Goal: Information Seeking & Learning: Learn about a topic

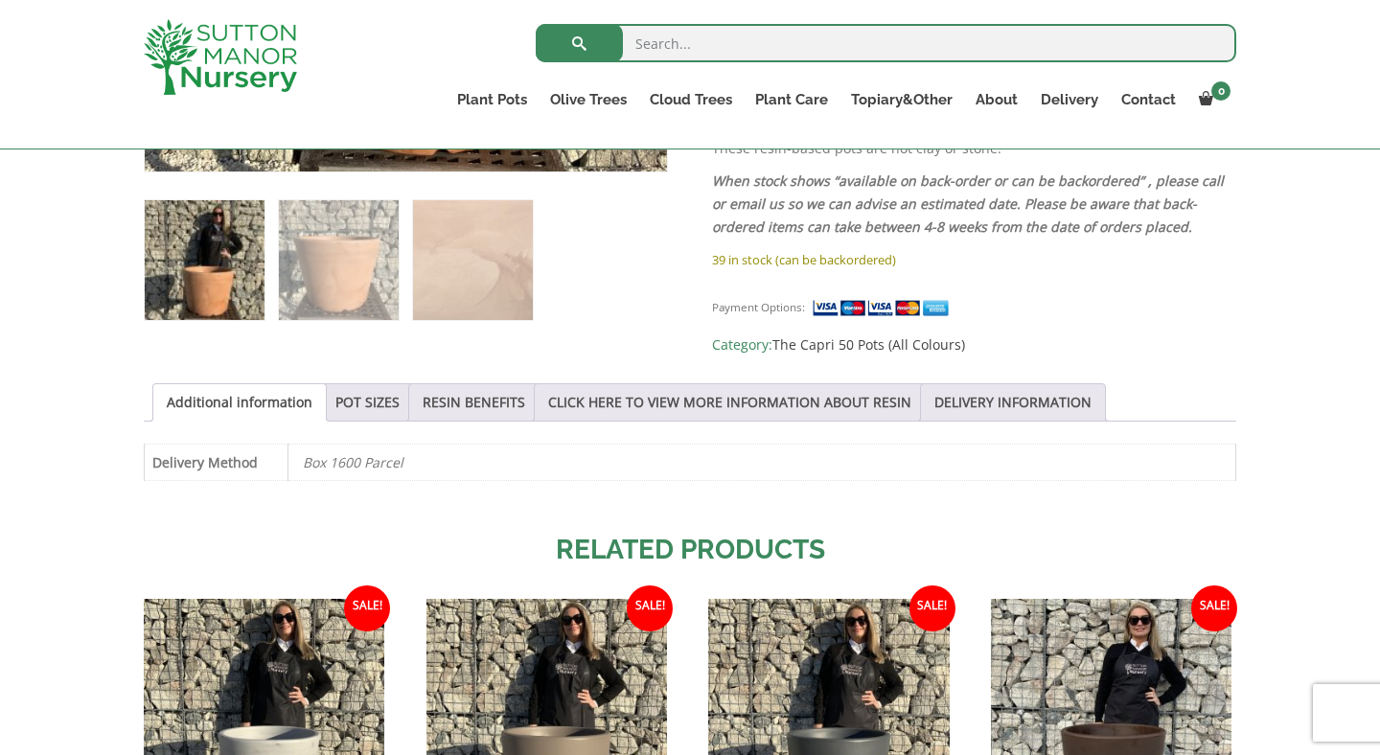
scroll to position [820, 0]
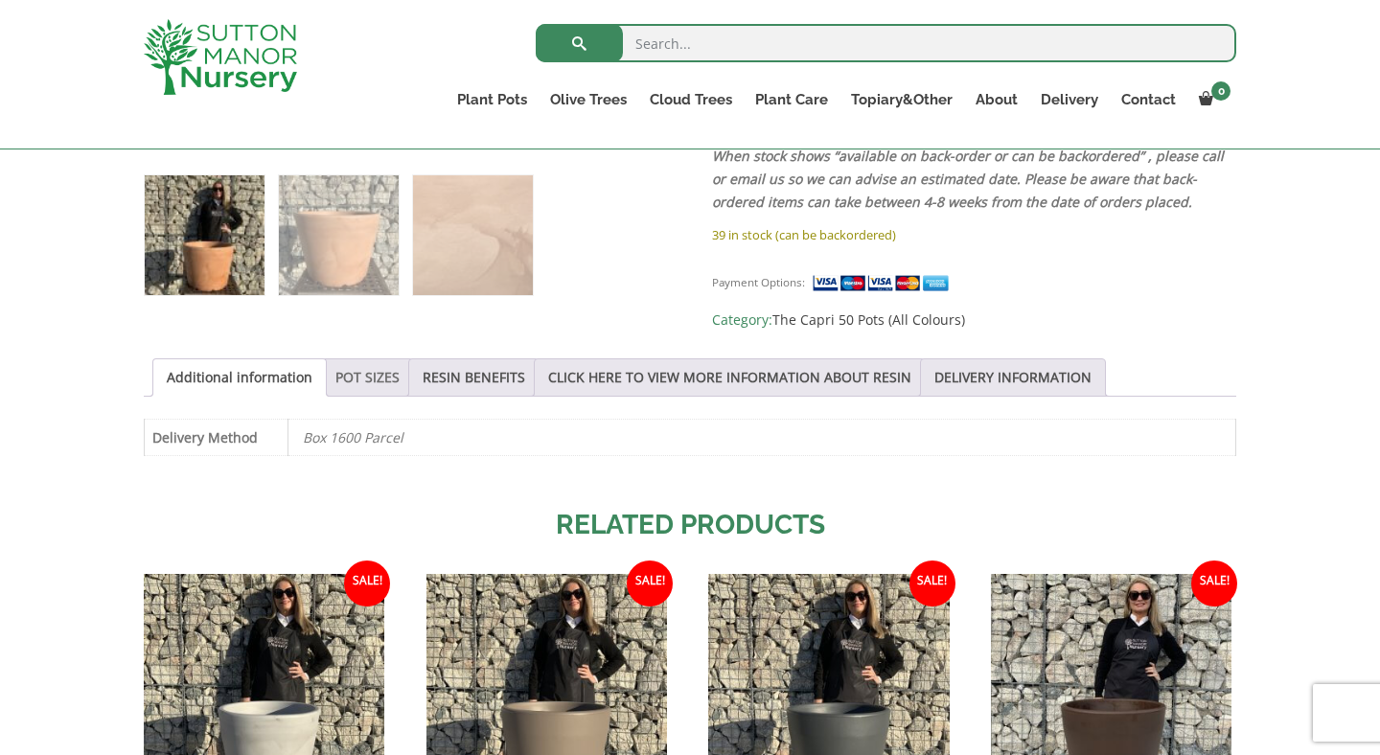
click at [352, 371] on link "POT SIZES" at bounding box center [367, 377] width 64 height 36
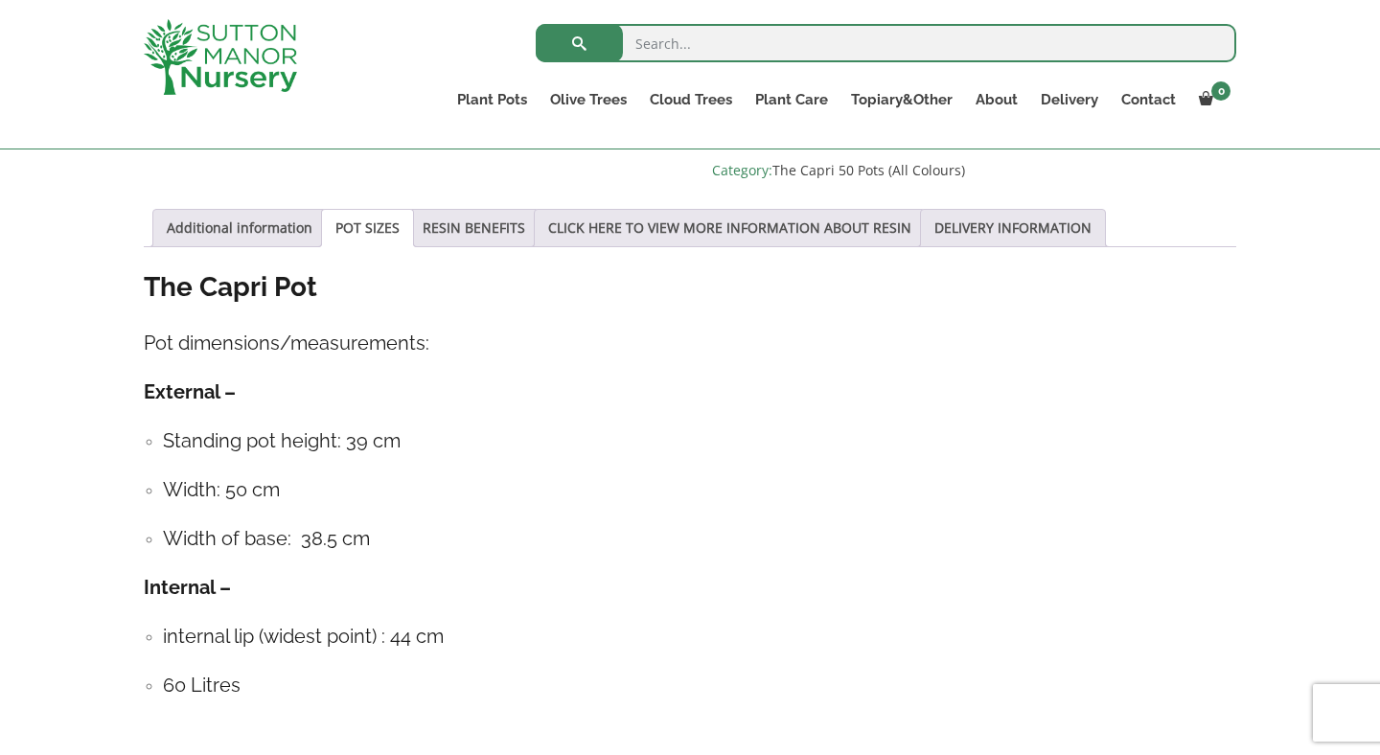
scroll to position [986, 0]
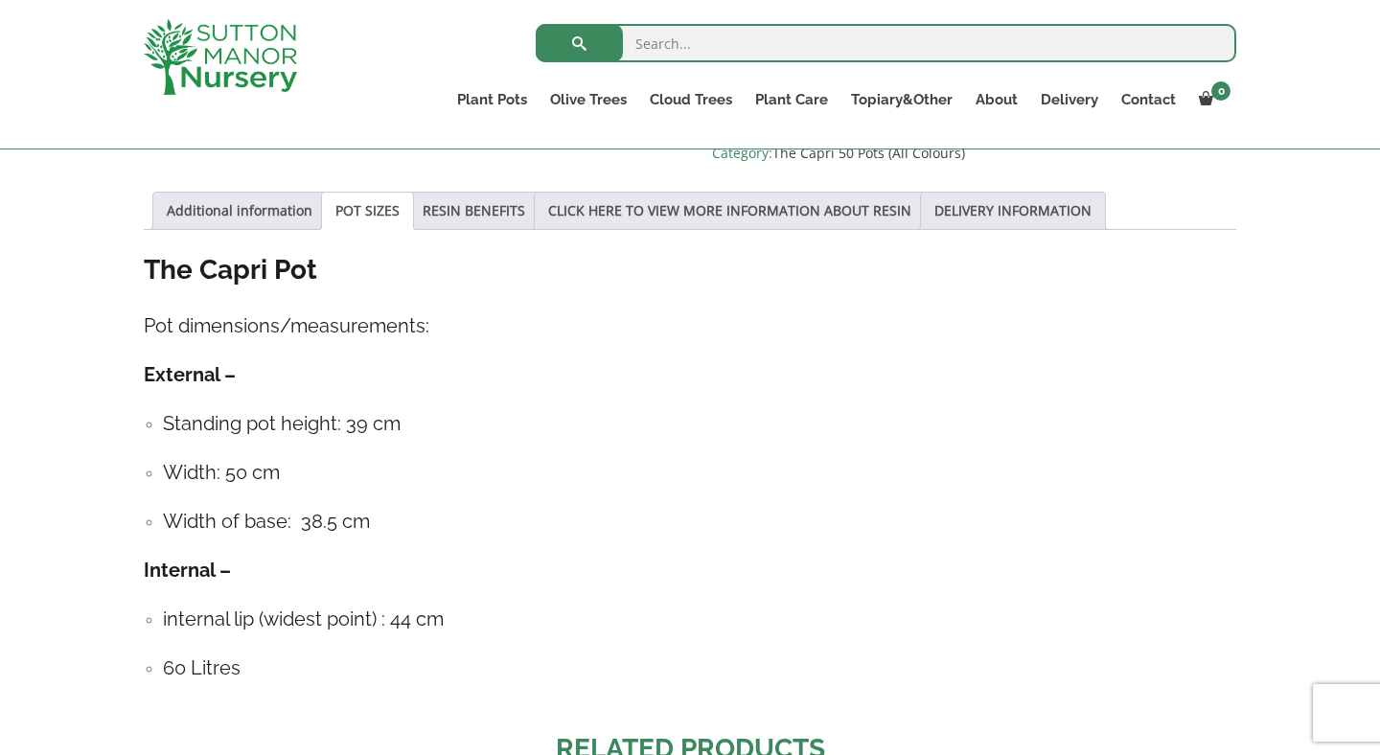
drag, startPoint x: 230, startPoint y: 463, endPoint x: 279, endPoint y: 463, distance: 48.9
click at [279, 463] on h4 "Width: 50 cm" at bounding box center [700, 473] width 1074 height 30
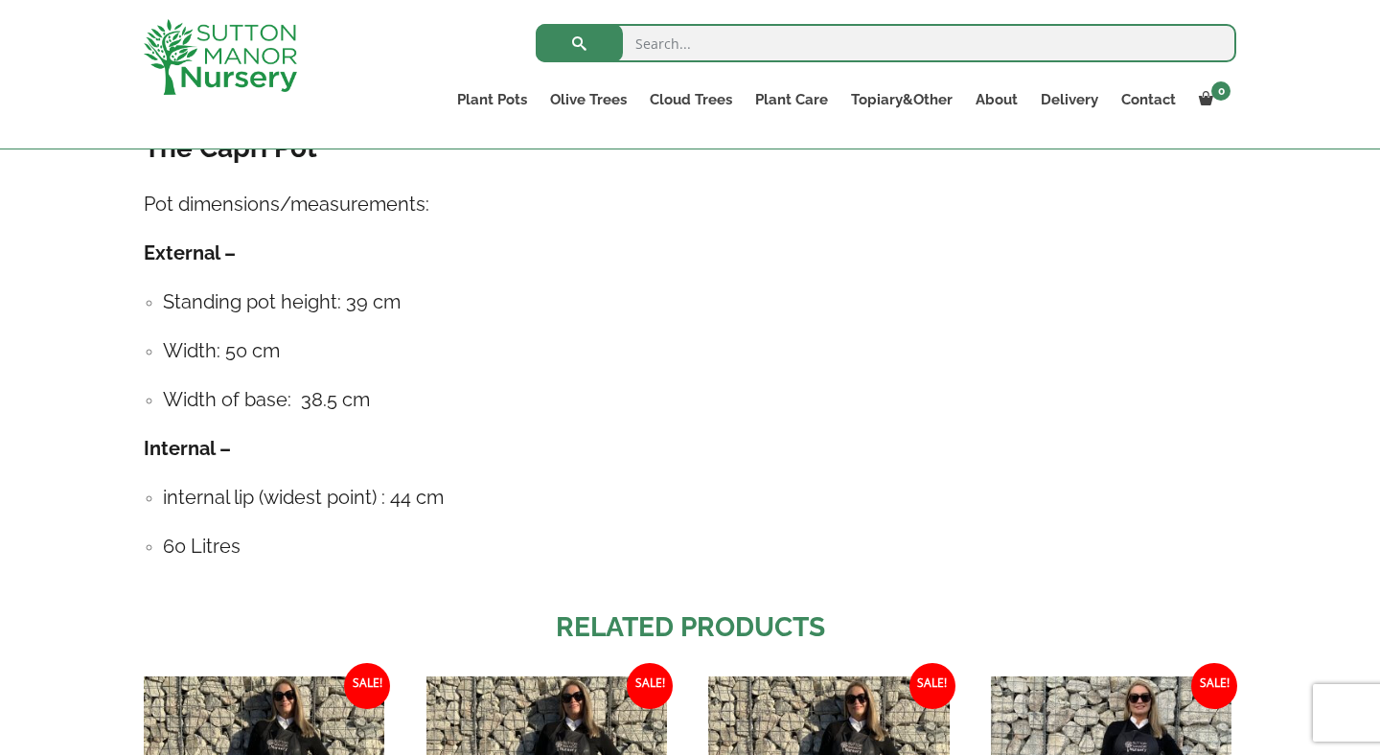
scroll to position [1107, 0]
drag, startPoint x: 398, startPoint y: 493, endPoint x: 462, endPoint y: 493, distance: 64.2
click at [462, 493] on h4 "internal lip (widest point) : 44 cm" at bounding box center [700, 499] width 1074 height 30
click at [463, 493] on h4 "internal lip (widest point) : 44 cm" at bounding box center [700, 499] width 1074 height 30
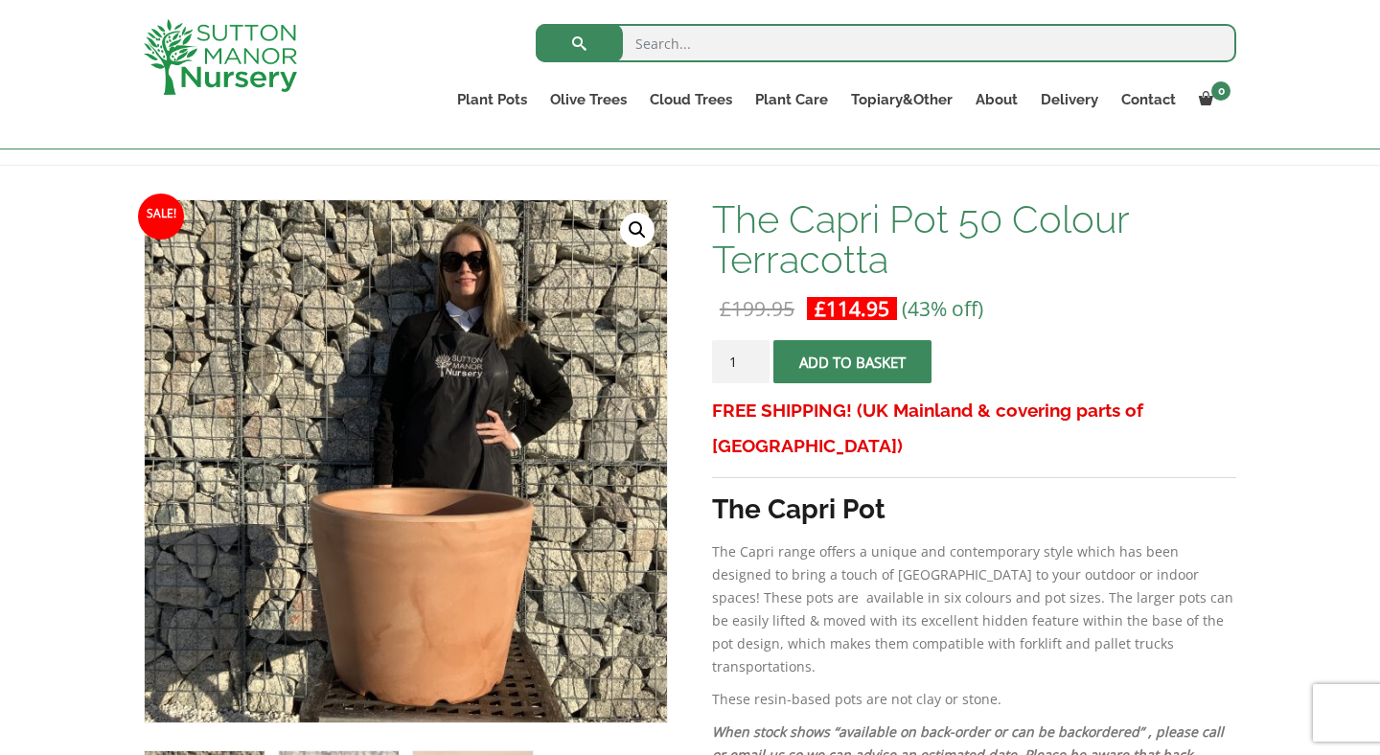
scroll to position [235, 0]
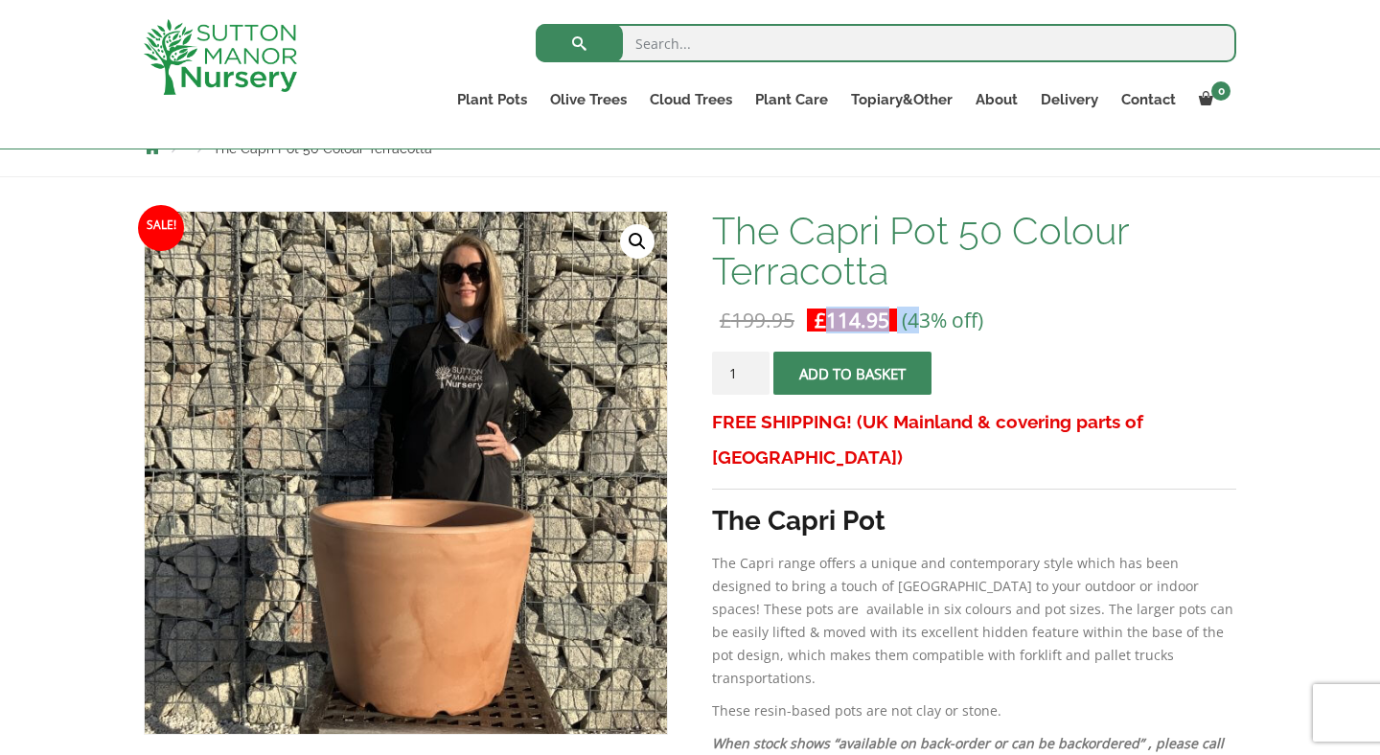
drag, startPoint x: 821, startPoint y: 320, endPoint x: 920, endPoint y: 319, distance: 98.7
click at [920, 319] on p "£ 199.95 Original price was: £199.95. £ 114.95 Current price is: £114.95. (43% …" at bounding box center [974, 320] width 524 height 23
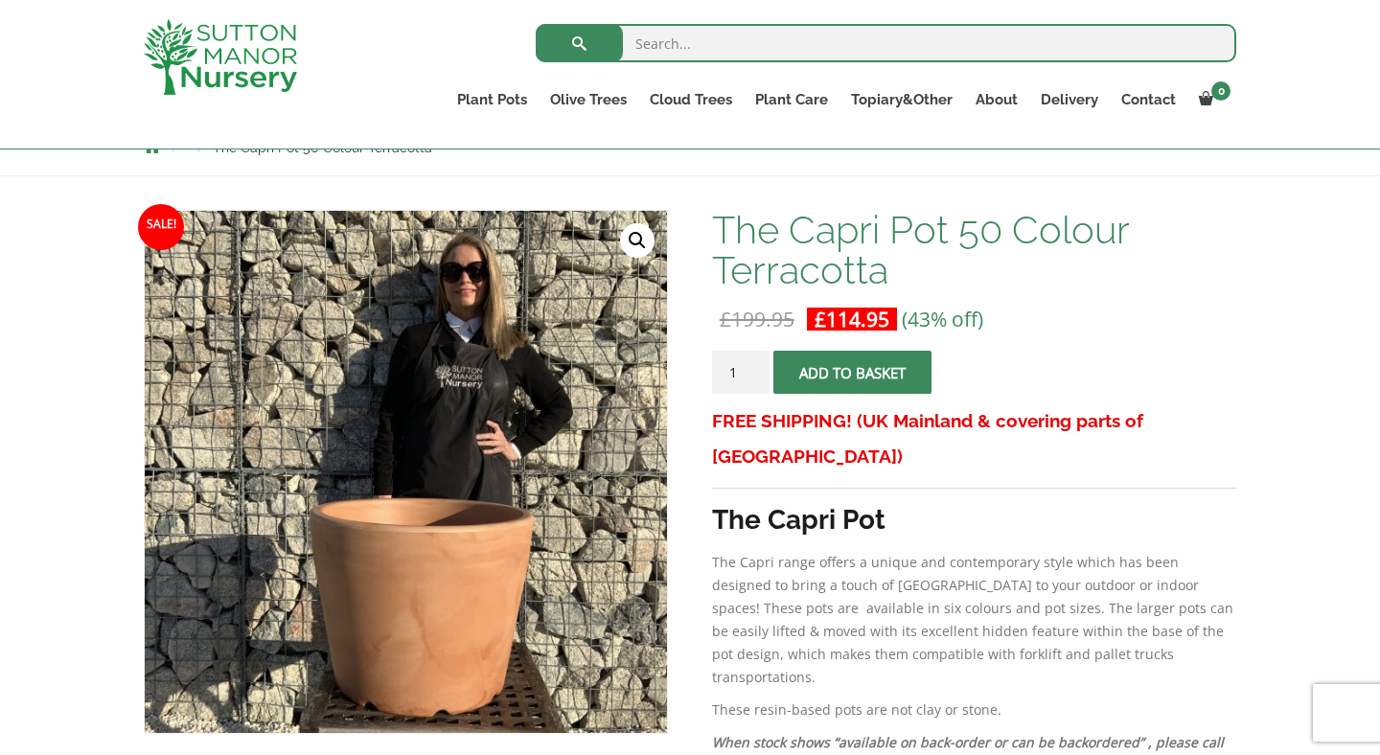
click at [987, 315] on p "£ 199.95 Original price was: £199.95. £ 114.95 Current price is: £114.95. (43% …" at bounding box center [974, 319] width 524 height 23
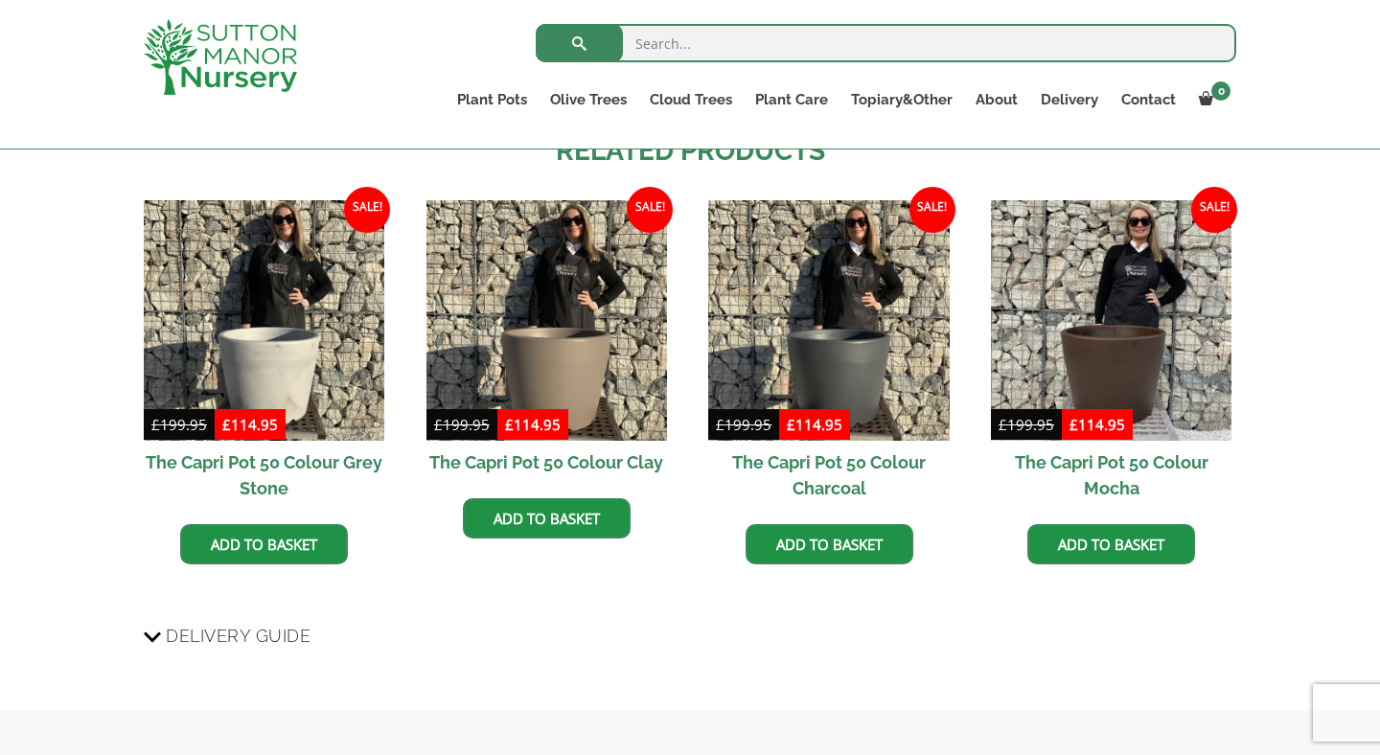
scroll to position [1583, 0]
